Goal: Check status

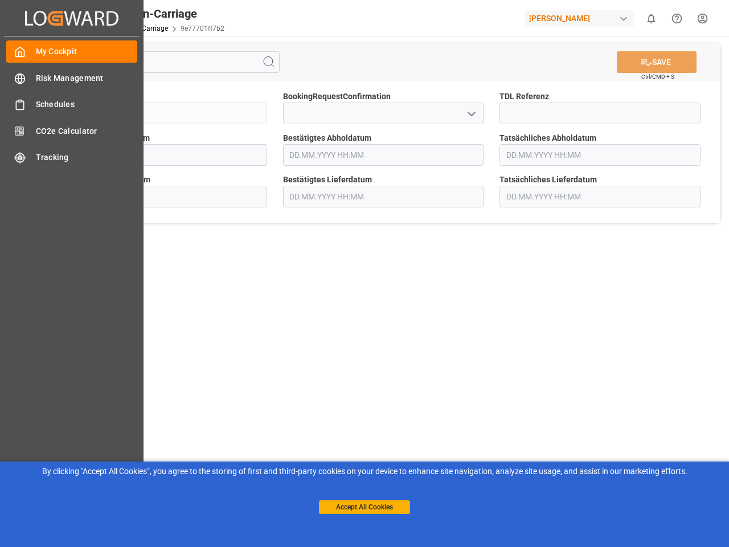
click at [364, 273] on main "SAVE Ctrl/CMD + S Sendung FKA25-006494 BookingRequestConfirmation TDL Referenz …" at bounding box center [383, 288] width 687 height 504
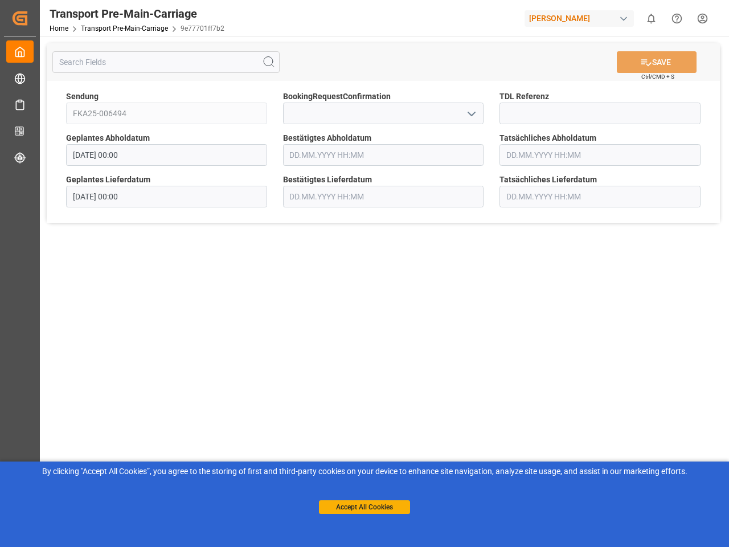
click at [28, 18] on icon "Created by potrace 1.15, written by [PERSON_NAME] [DATE]-[DATE]" at bounding box center [19, 18] width 17 height 18
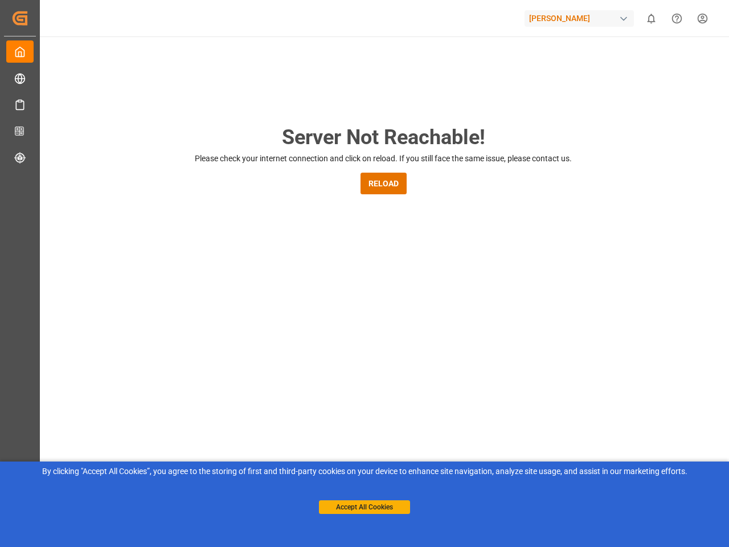
click at [581, 18] on div "[PERSON_NAME]" at bounding box center [578, 18] width 109 height 17
click at [651, 18] on html "Created by potrace 1.15, written by [PERSON_NAME] [DATE]-[DATE] Created by potr…" at bounding box center [364, 273] width 729 height 547
click at [676, 18] on icon "Help Center" at bounding box center [677, 19] width 12 height 12
click at [269, 62] on div "Server Not Reachable! Please check your internet connection and click on reload…" at bounding box center [383, 435] width 691 height 799
click at [656, 62] on div "Server Not Reachable! Please check your internet connection and click on reload…" at bounding box center [383, 435] width 691 height 799
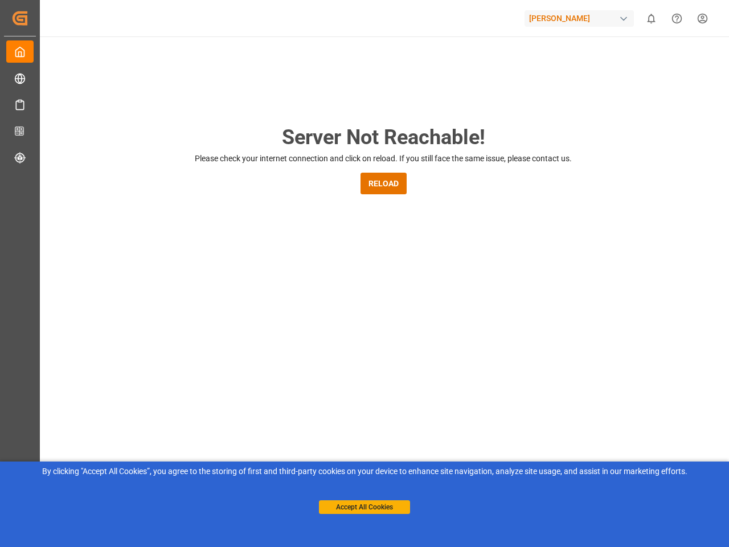
click at [471, 113] on div "Server Not Reachable! Please check your internet connection and click on reload…" at bounding box center [383, 435] width 691 height 799
click at [364, 507] on button "Accept All Cookies" at bounding box center [364, 507] width 91 height 14
